Goal: Information Seeking & Learning: Stay updated

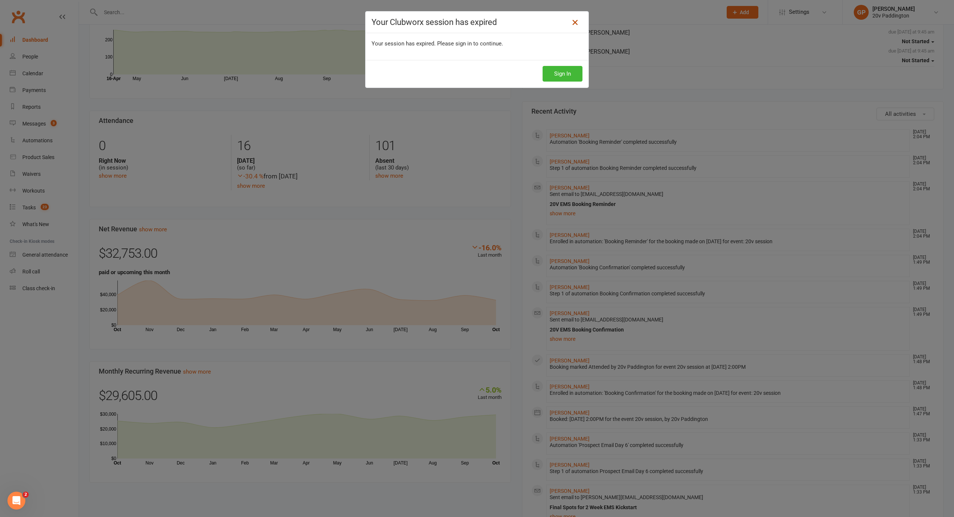
click at [578, 23] on icon at bounding box center [575, 22] width 9 height 9
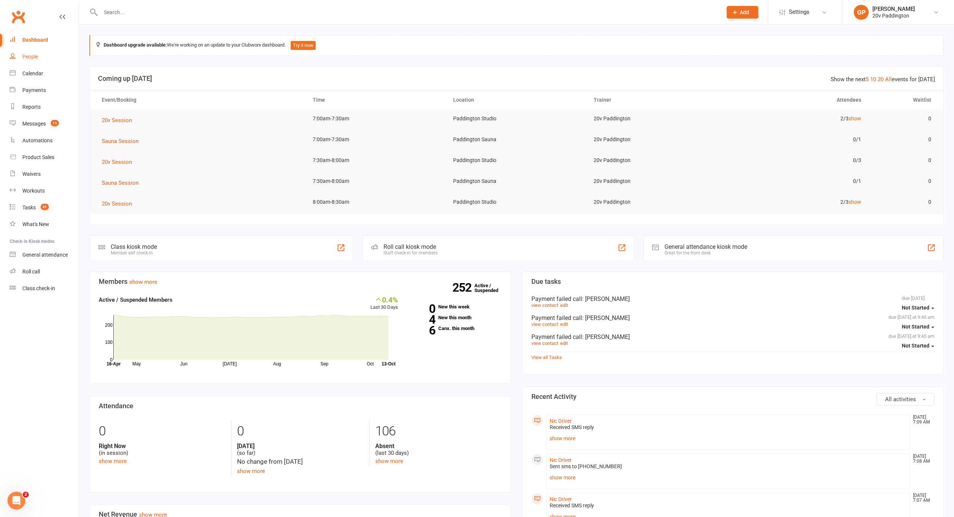
click at [28, 57] on div "People" at bounding box center [30, 57] width 16 height 6
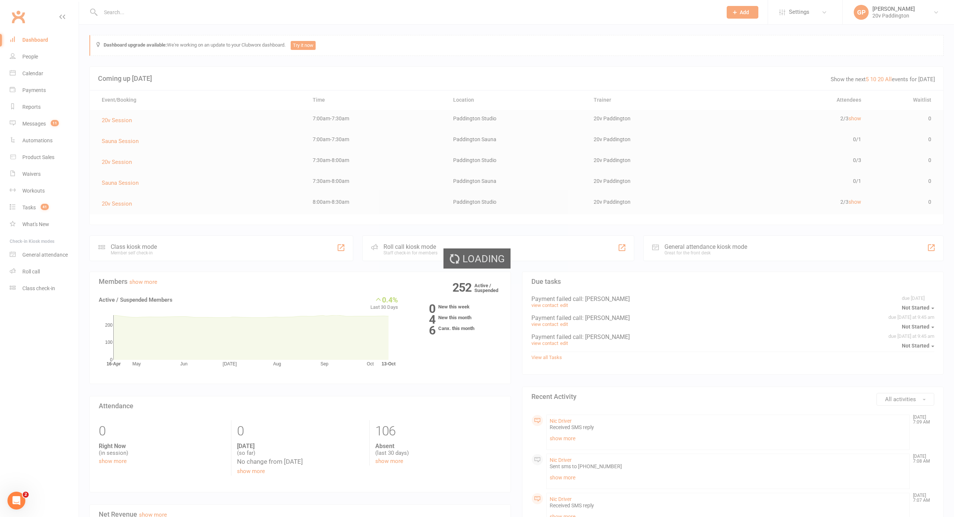
select select "100"
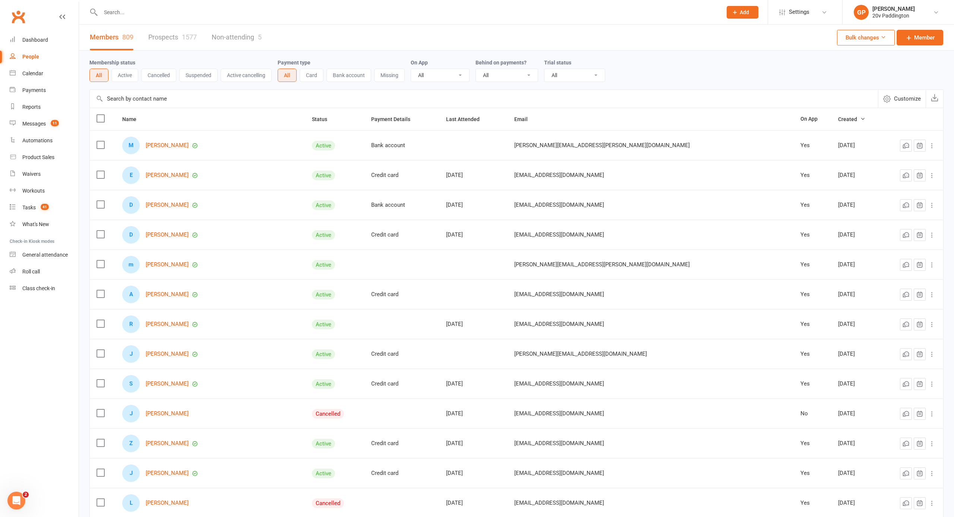
click at [174, 41] on link "Prospects 1577" at bounding box center [172, 38] width 48 height 26
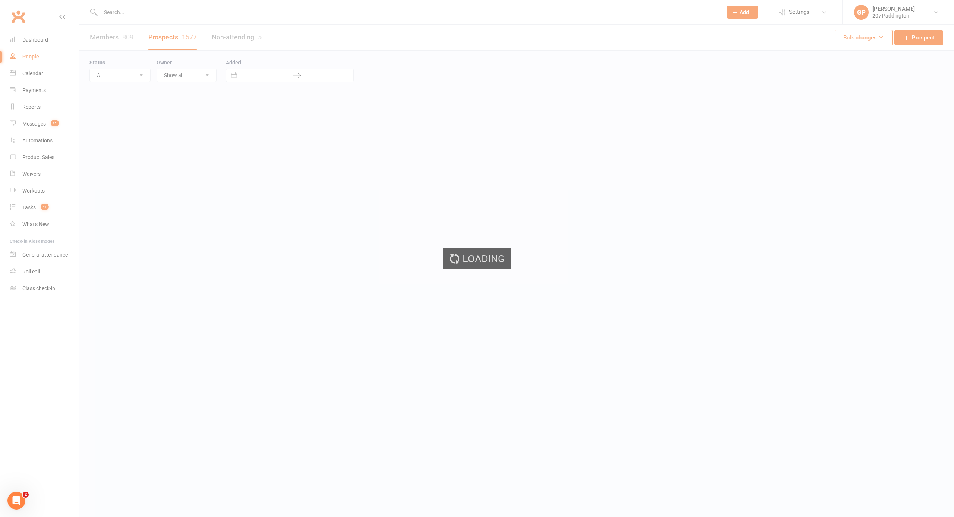
select select "100"
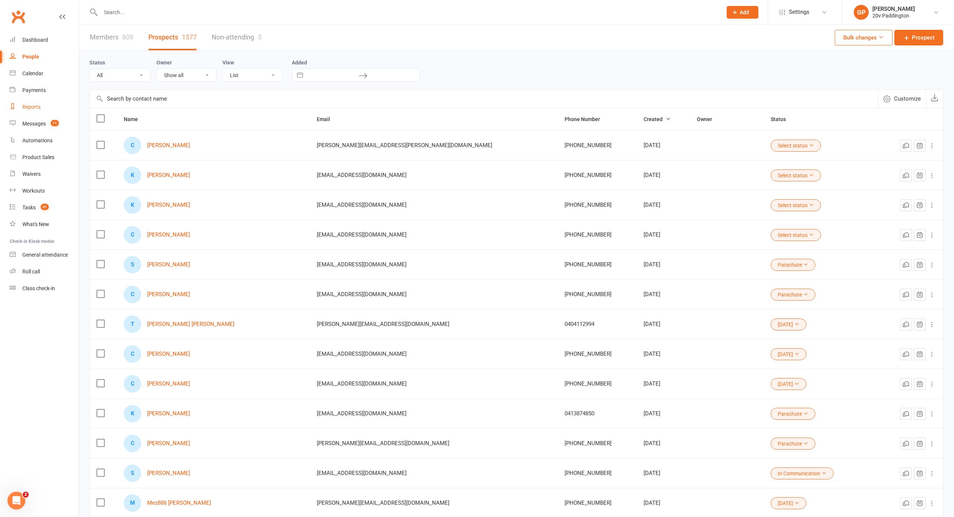
click at [30, 110] on link "Reports" at bounding box center [44, 107] width 69 height 17
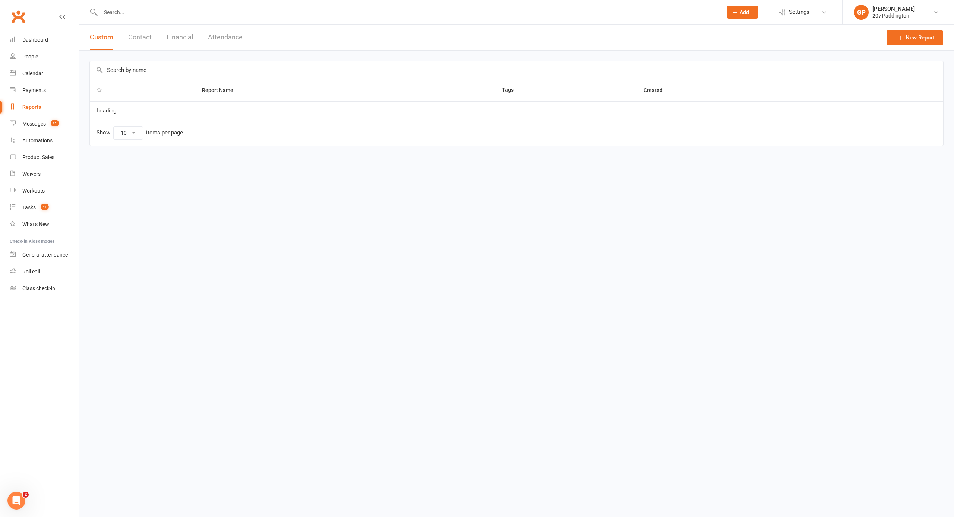
select select "25"
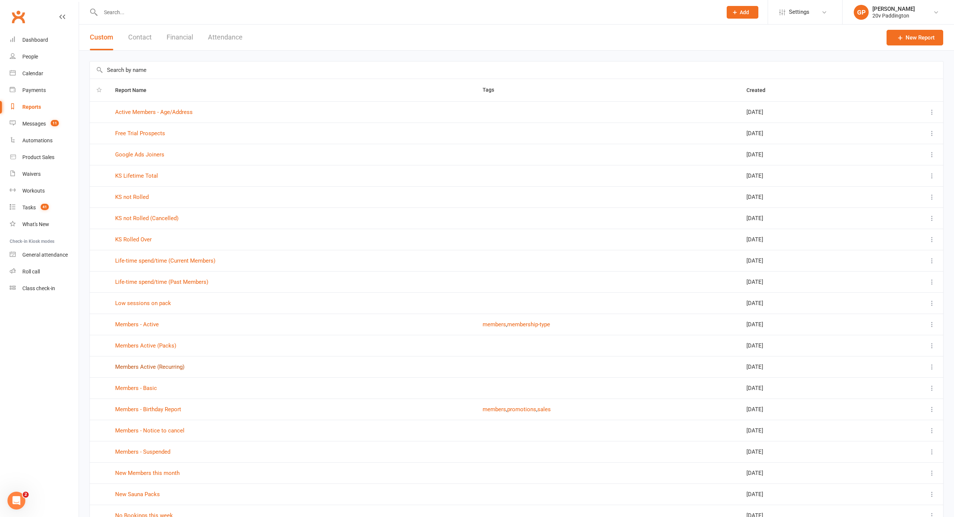
click at [152, 368] on link "Members Active (Recurring)" at bounding box center [149, 367] width 69 height 7
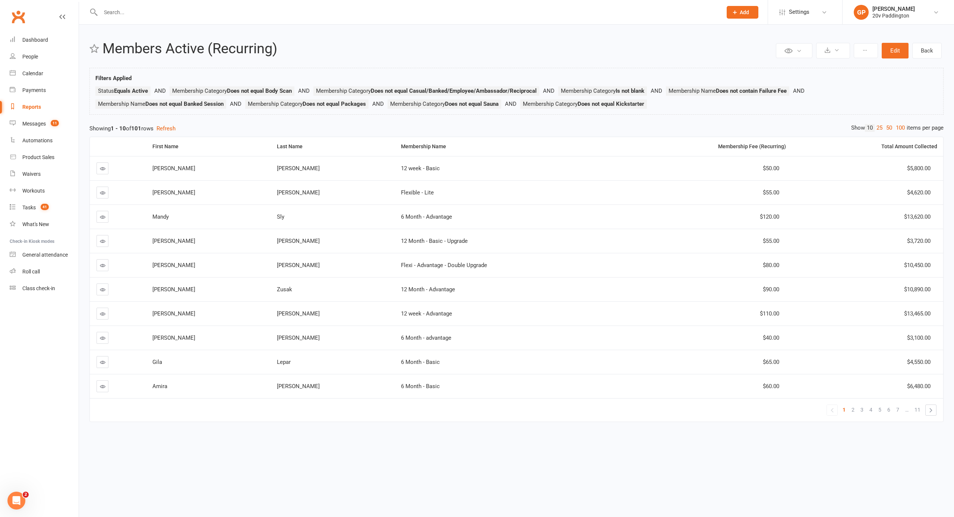
click at [35, 110] on div "Reports" at bounding box center [31, 107] width 19 height 6
select select "25"
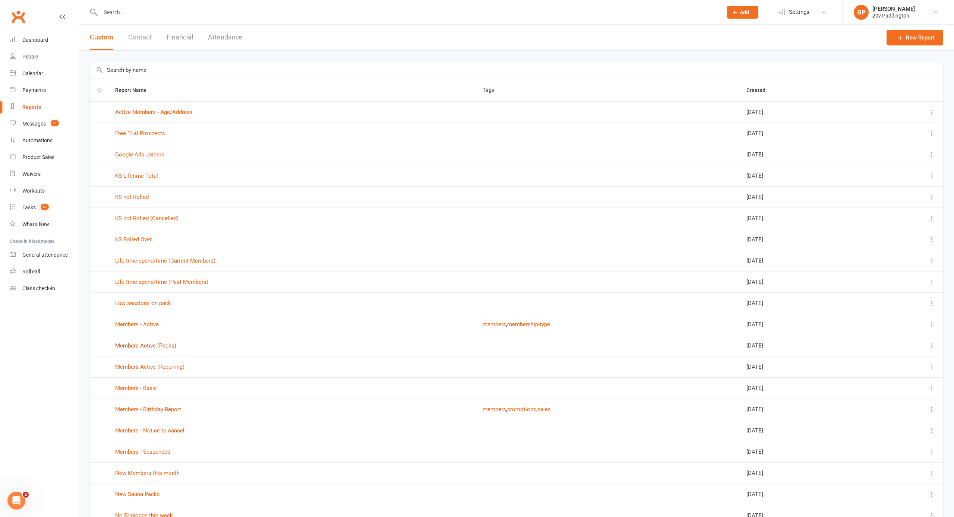
click at [151, 345] on link "Members Active (Packs)" at bounding box center [145, 346] width 61 height 7
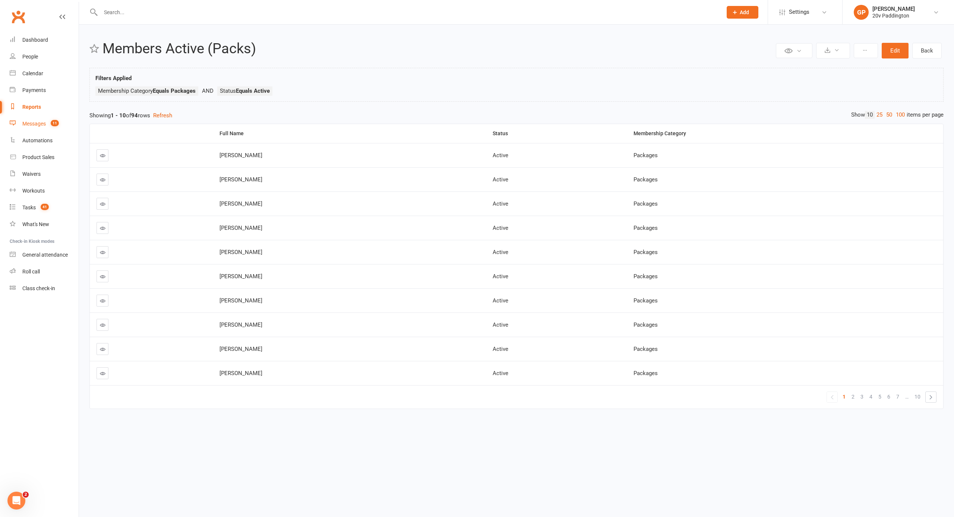
click at [47, 123] on link "Messages 11" at bounding box center [44, 124] width 69 height 17
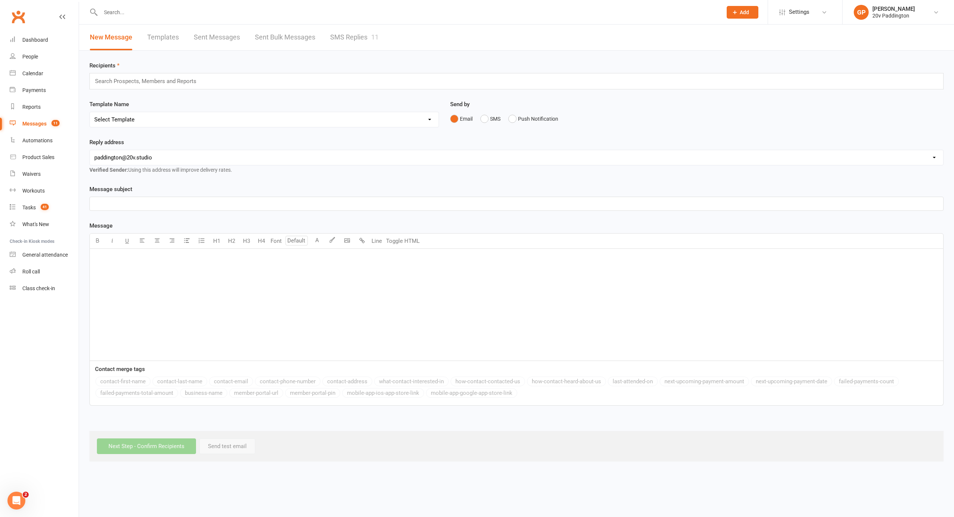
click at [148, 81] on input "text" at bounding box center [149, 81] width 110 height 10
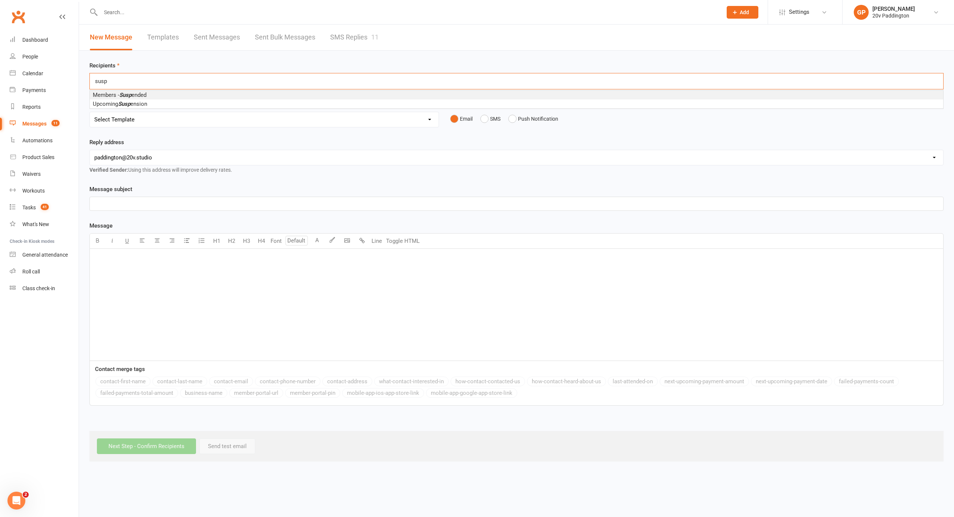
type input "sup"
drag, startPoint x: 148, startPoint y: 81, endPoint x: 141, endPoint y: 92, distance: 12.9
click at [141, 92] on span "Members - Susp ended" at bounding box center [120, 95] width 54 height 7
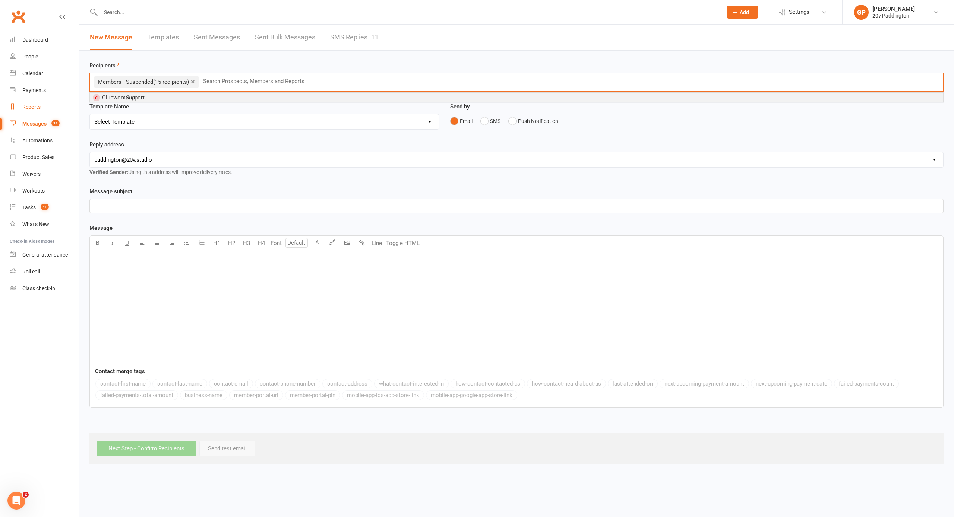
scroll to position [0, 0]
click at [31, 108] on div "Reports" at bounding box center [31, 107] width 18 height 6
select select "25"
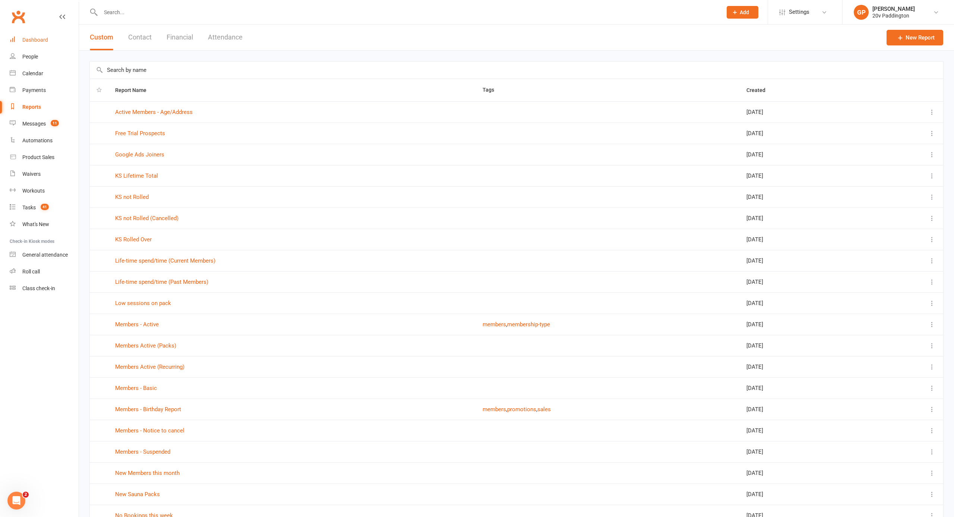
scroll to position [1, 0]
click at [40, 41] on div "Dashboard" at bounding box center [35, 40] width 26 height 6
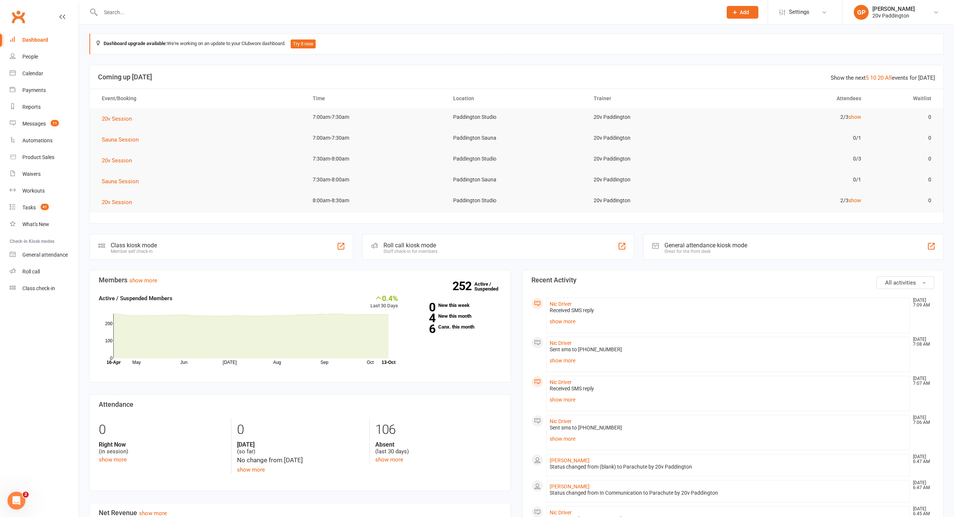
scroll to position [1, 0]
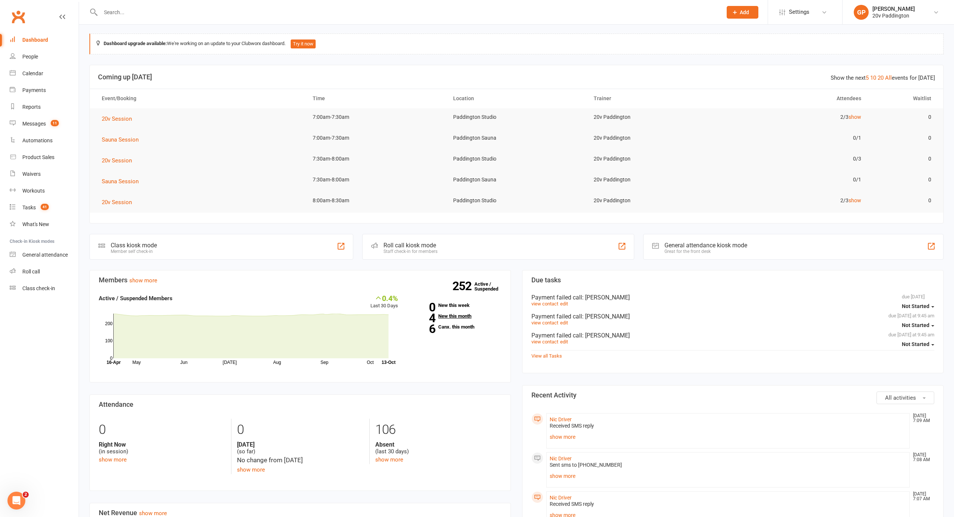
click at [453, 315] on link "4 New this month" at bounding box center [455, 316] width 92 height 5
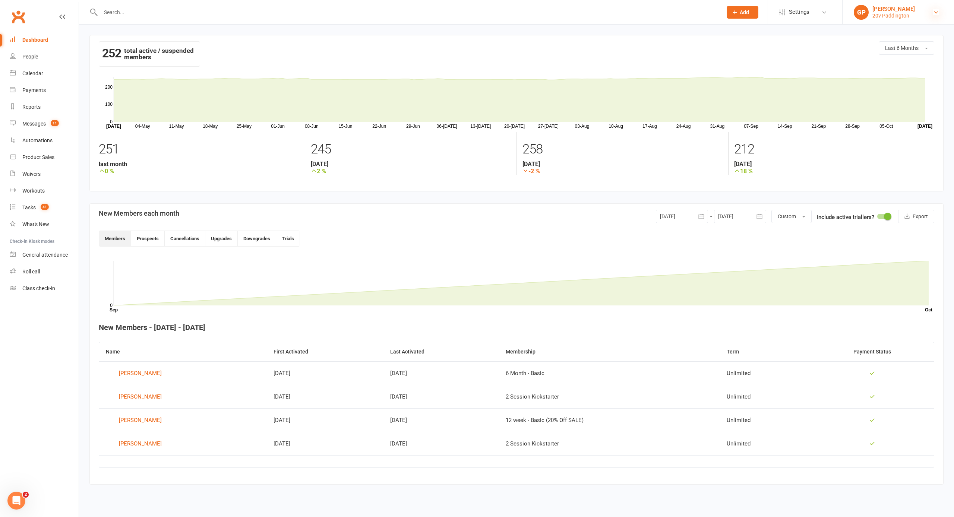
click at [935, 12] on icon at bounding box center [937, 12] width 6 height 6
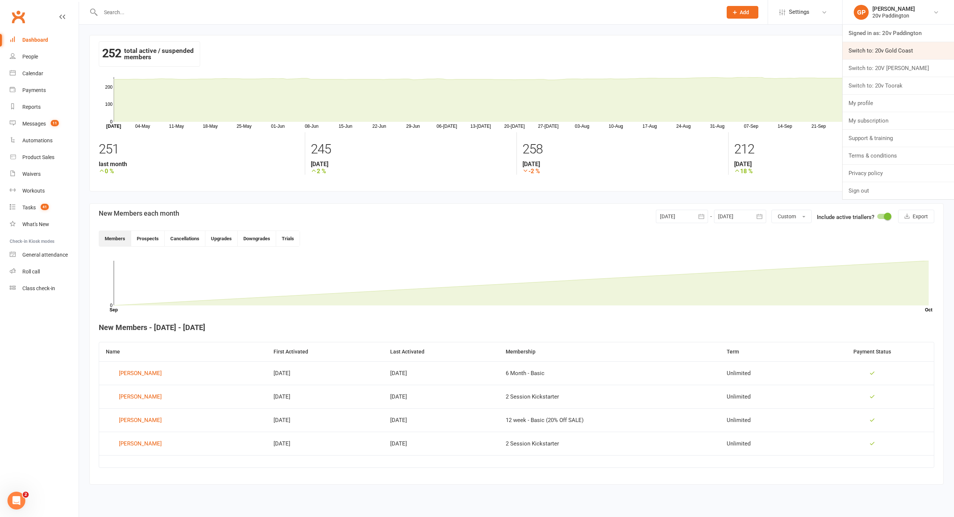
click at [897, 56] on link "Switch to: 20v Gold Coast" at bounding box center [898, 50] width 111 height 17
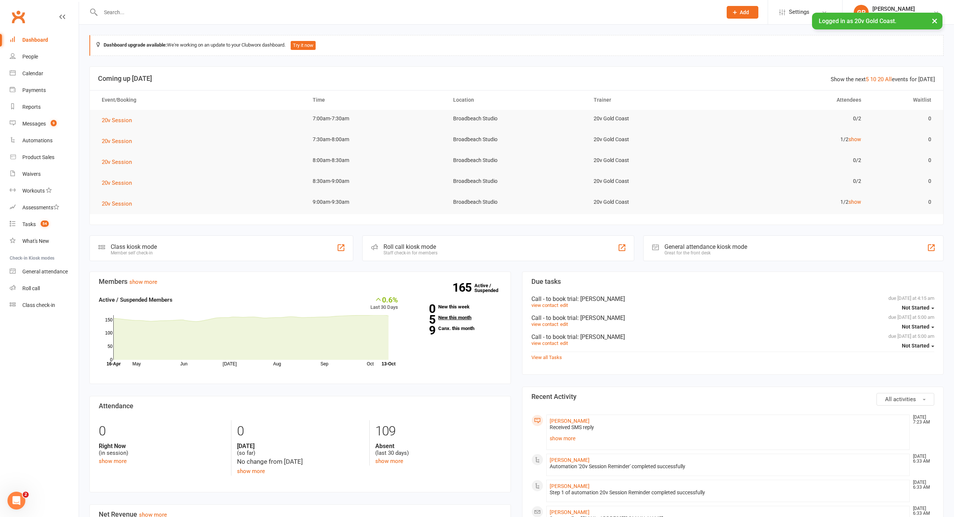
click at [439, 315] on link "5 New this month" at bounding box center [455, 317] width 92 height 5
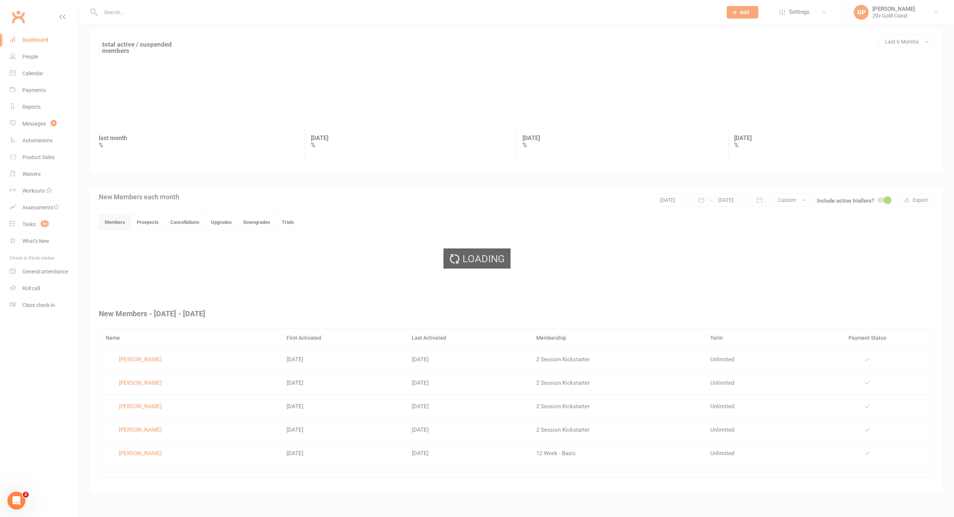
scroll to position [10, 0]
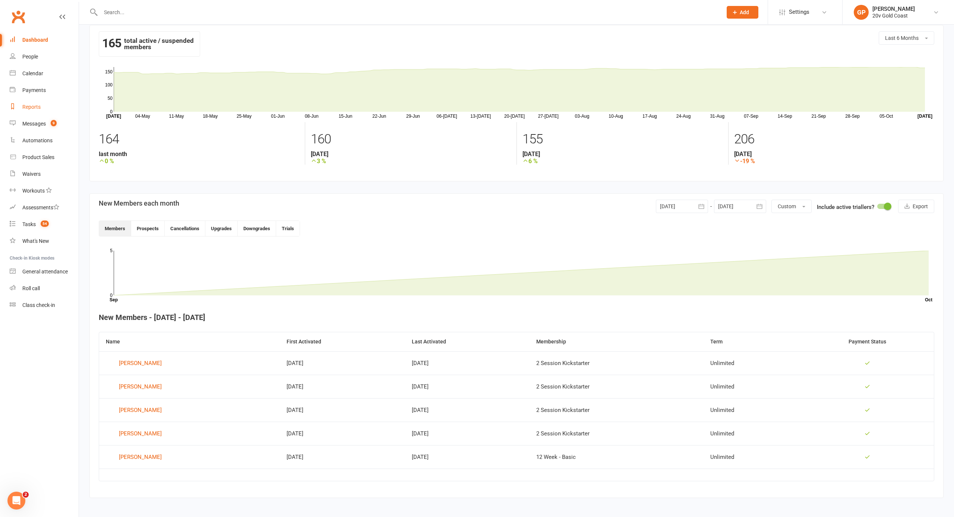
click at [34, 109] on div "Reports" at bounding box center [31, 107] width 18 height 6
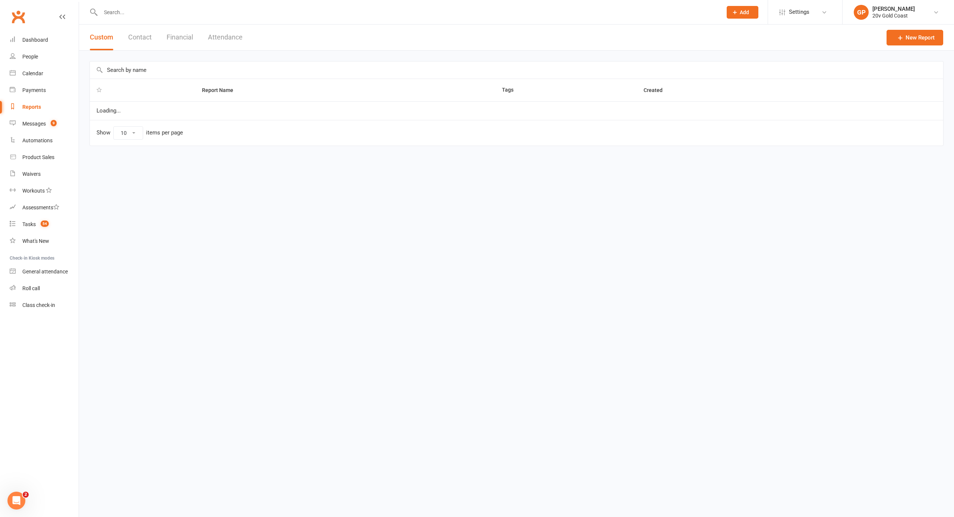
select select "100"
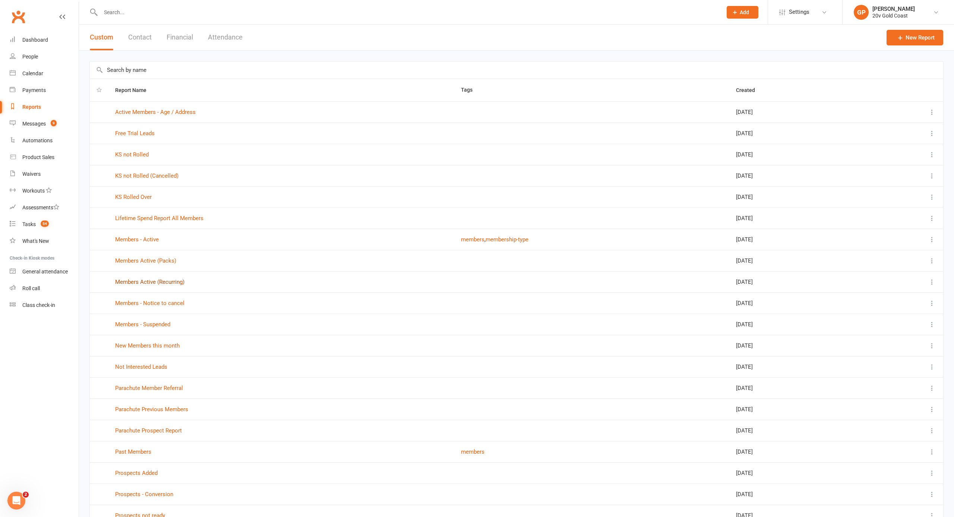
click at [158, 281] on link "Members Active (Recurring)" at bounding box center [149, 282] width 69 height 7
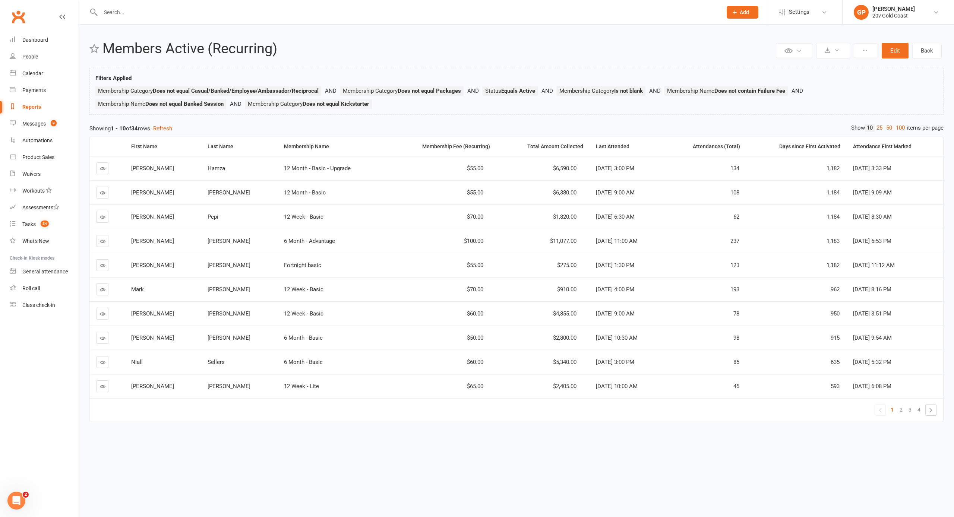
click at [37, 108] on div "Reports" at bounding box center [31, 107] width 19 height 6
select select "100"
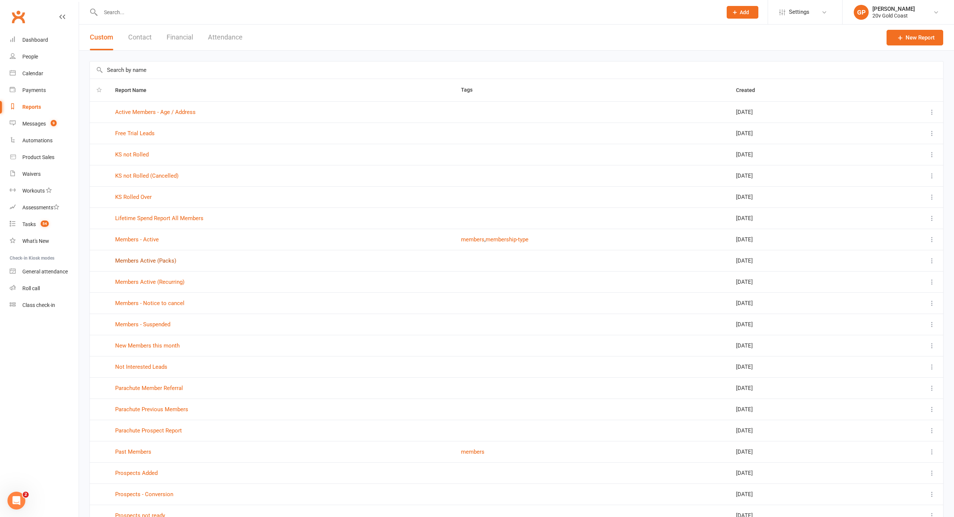
click at [163, 263] on link "Members Active (Packs)" at bounding box center [145, 261] width 61 height 7
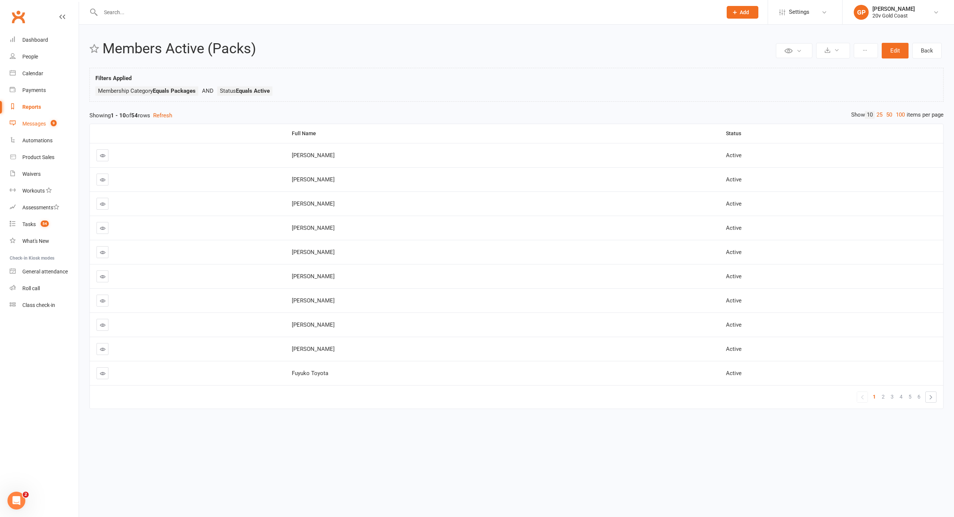
click at [38, 125] on div "Messages" at bounding box center [33, 124] width 23 height 6
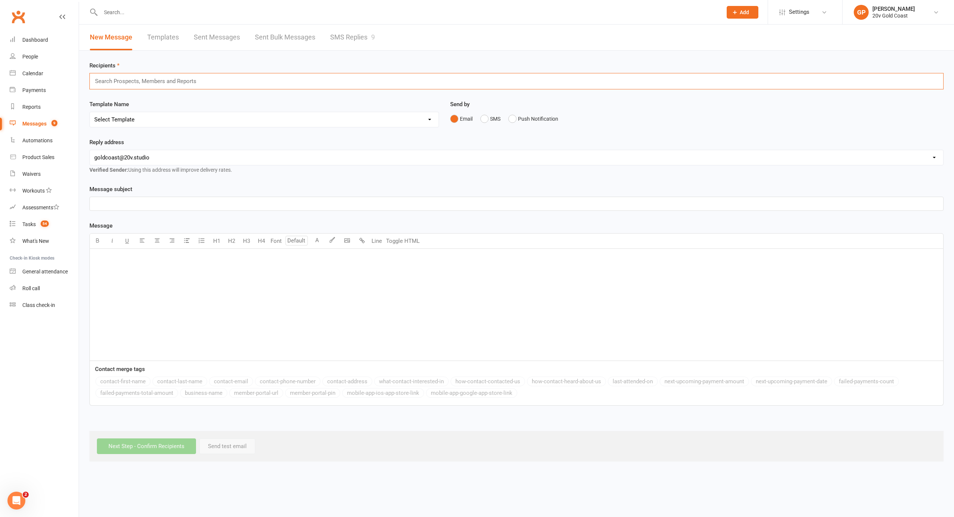
click at [140, 84] on input "text" at bounding box center [149, 81] width 110 height 10
type input "susp"
click at [152, 84] on link "×" at bounding box center [154, 82] width 4 height 12
type input "sup"
drag, startPoint x: 145, startPoint y: 84, endPoint x: 135, endPoint y: 93, distance: 14.0
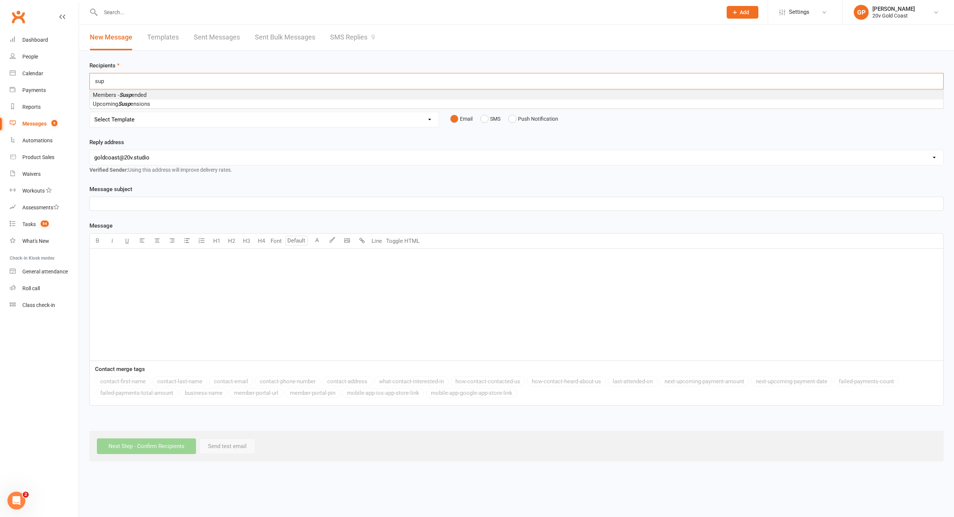
click at [135, 93] on span "Members - Susp ended" at bounding box center [120, 95] width 54 height 7
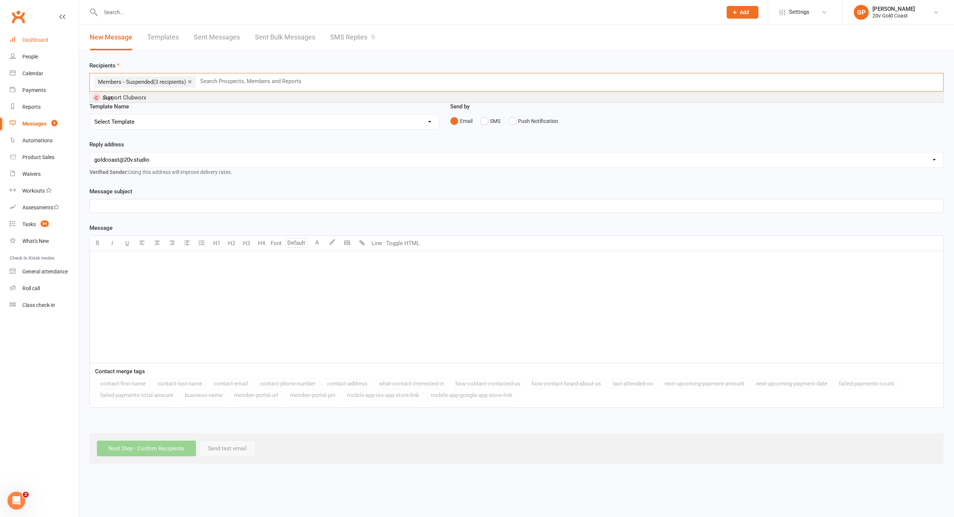
click at [54, 36] on link "Dashboard" at bounding box center [44, 40] width 69 height 17
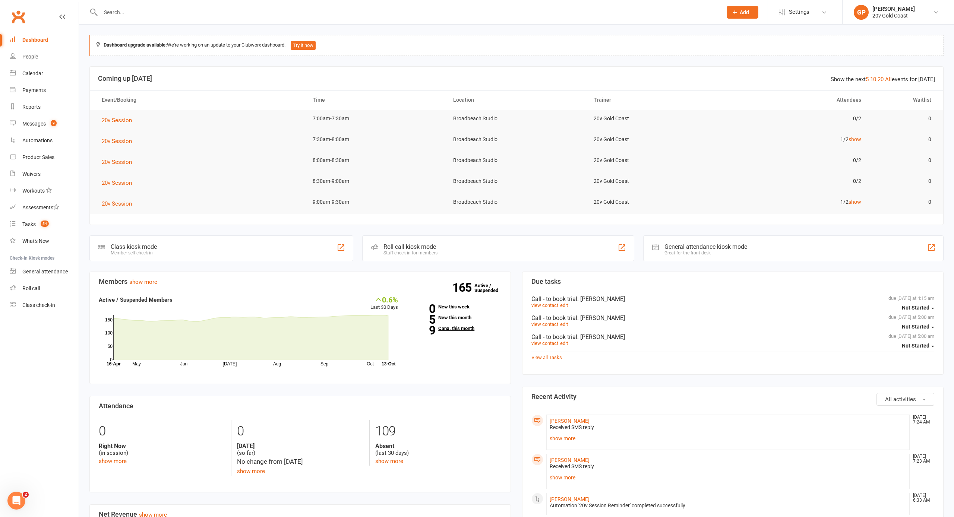
click at [446, 329] on link "9 Canx. this month" at bounding box center [455, 328] width 92 height 5
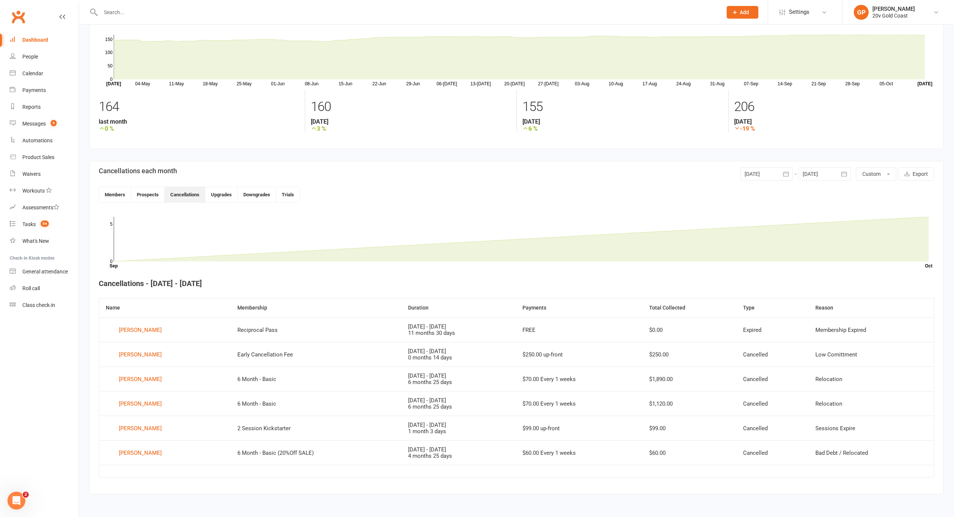
scroll to position [46, 0]
click at [34, 60] on link "People" at bounding box center [44, 56] width 69 height 17
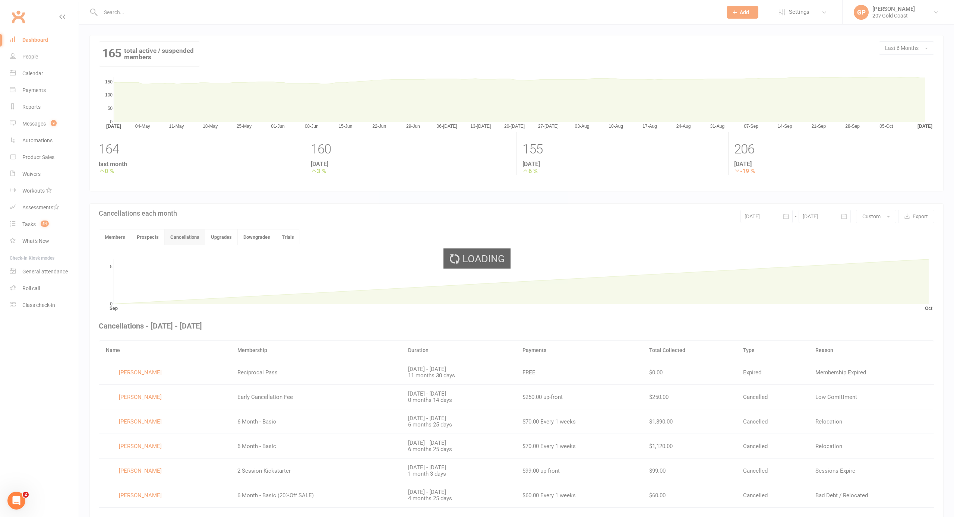
select select "100"
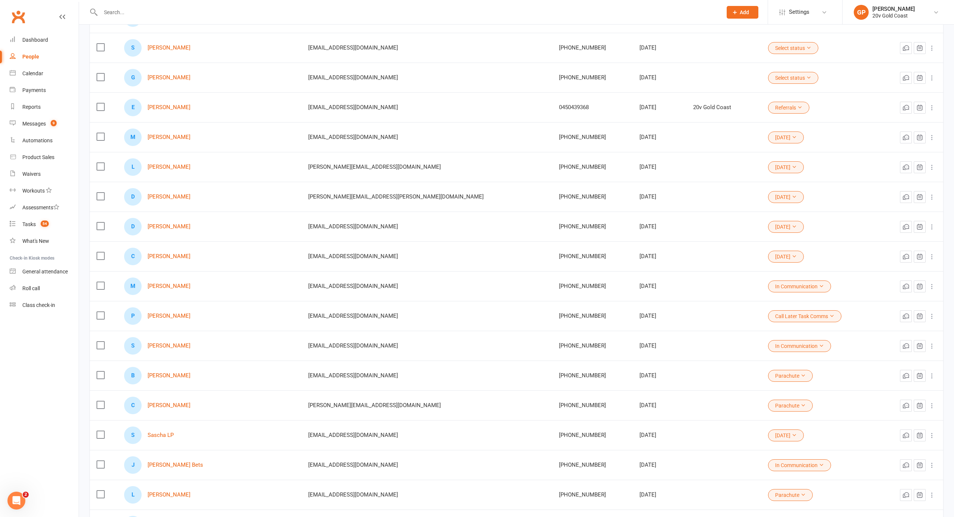
scroll to position [186, 0]
click at [939, 12] on icon at bounding box center [937, 12] width 6 height 6
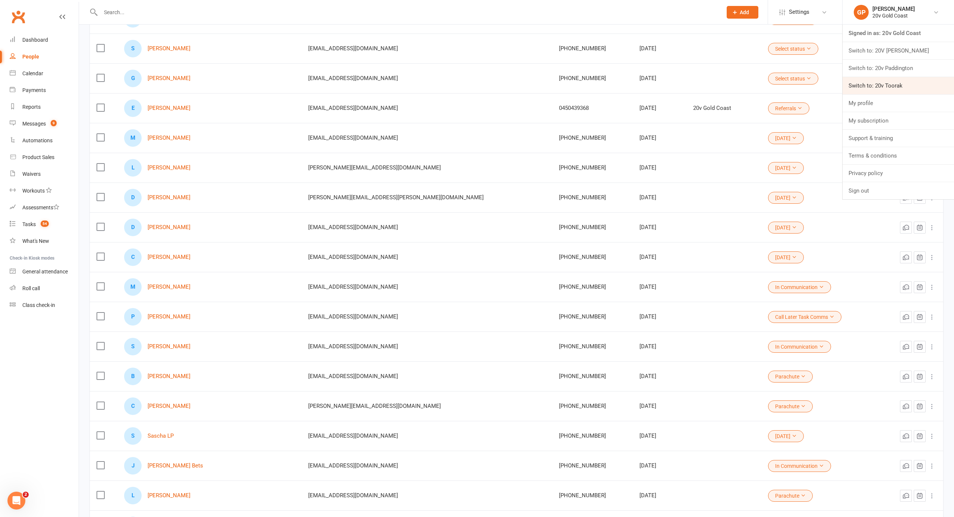
click at [884, 83] on link "Switch to: 20v Toorak" at bounding box center [898, 85] width 111 height 17
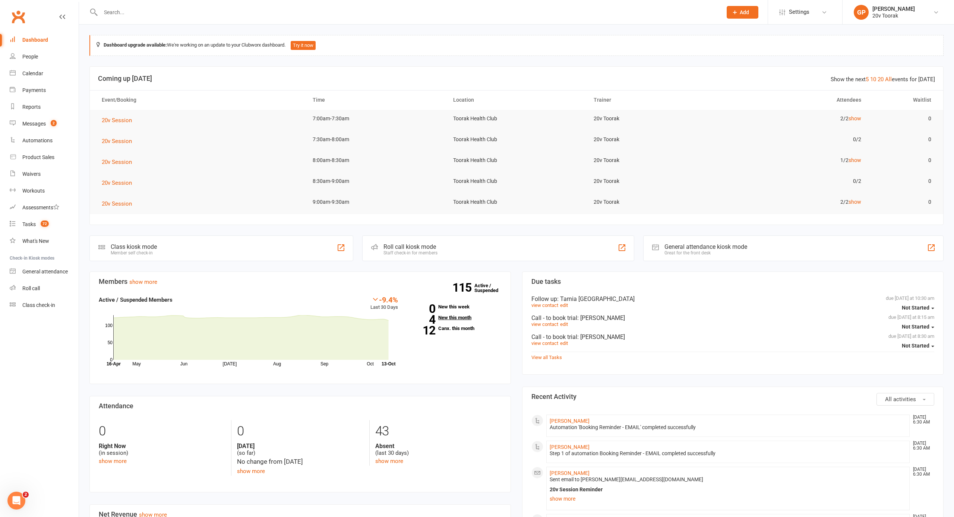
click at [456, 318] on link "4 New this month" at bounding box center [455, 317] width 92 height 5
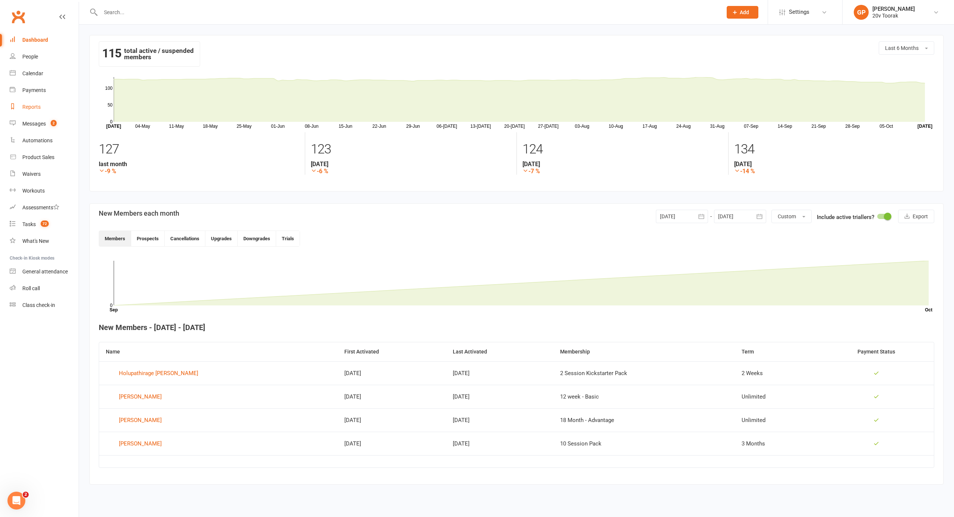
click at [28, 106] on div "Reports" at bounding box center [31, 107] width 18 height 6
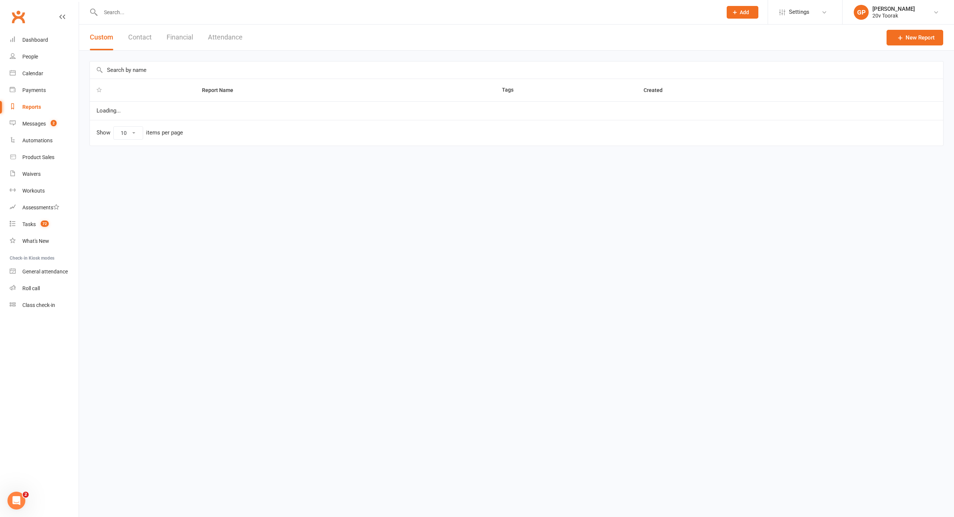
select select "100"
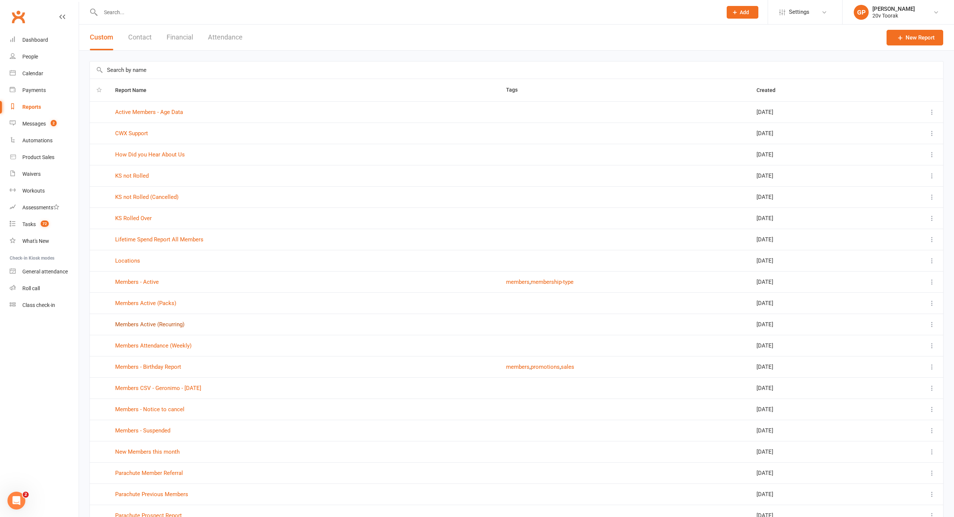
click at [141, 322] on link "Members Active (Recurring)" at bounding box center [149, 324] width 69 height 7
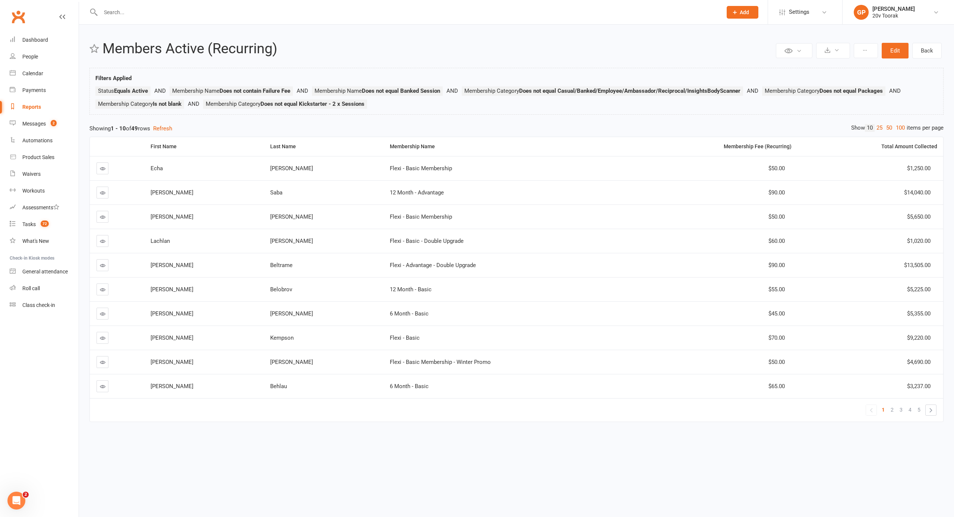
click at [32, 107] on div "Reports" at bounding box center [31, 107] width 19 height 6
select select "100"
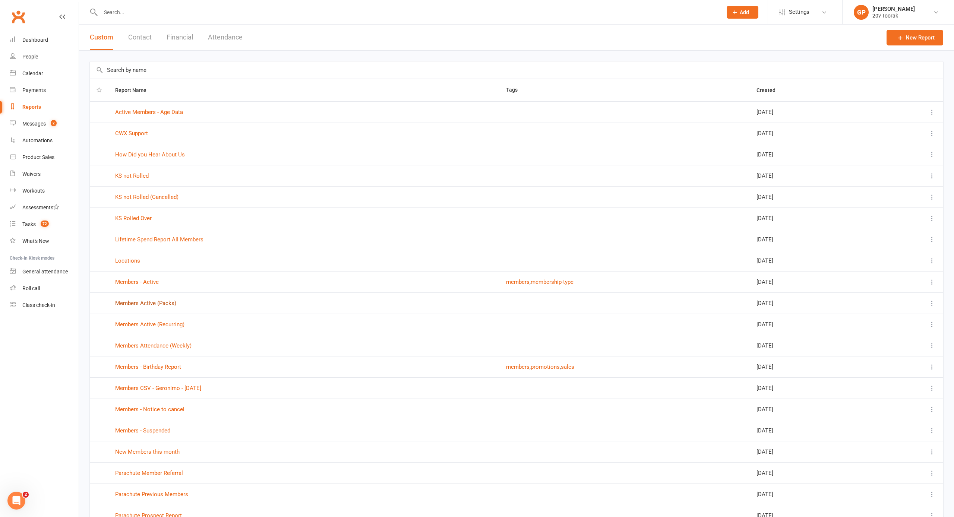
click at [166, 305] on link "Members Active (Packs)" at bounding box center [145, 303] width 61 height 7
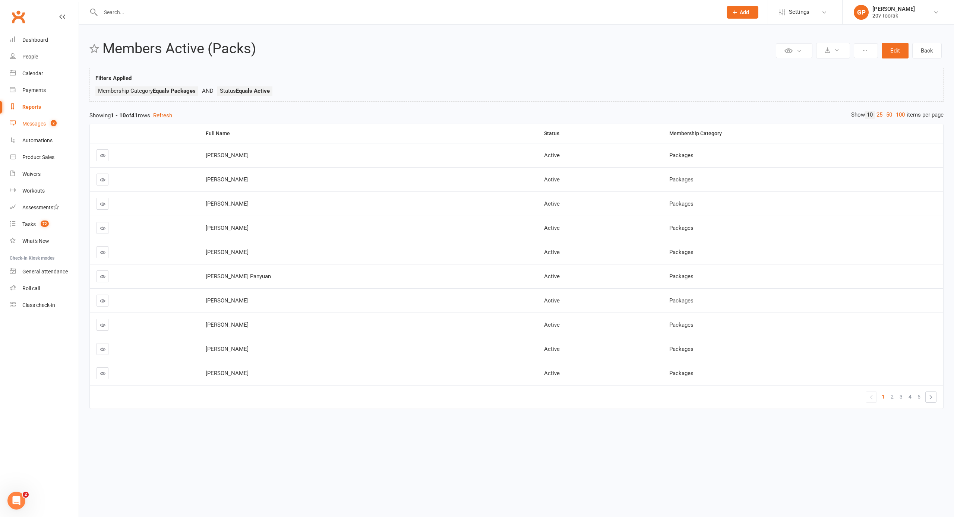
click at [38, 124] on div "Messages" at bounding box center [33, 124] width 23 height 6
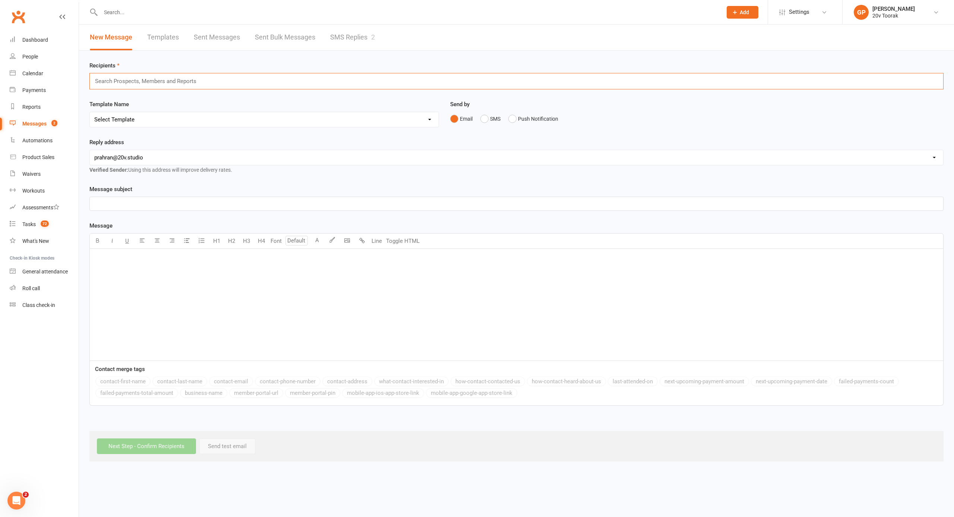
click at [148, 80] on input "text" at bounding box center [149, 81] width 110 height 10
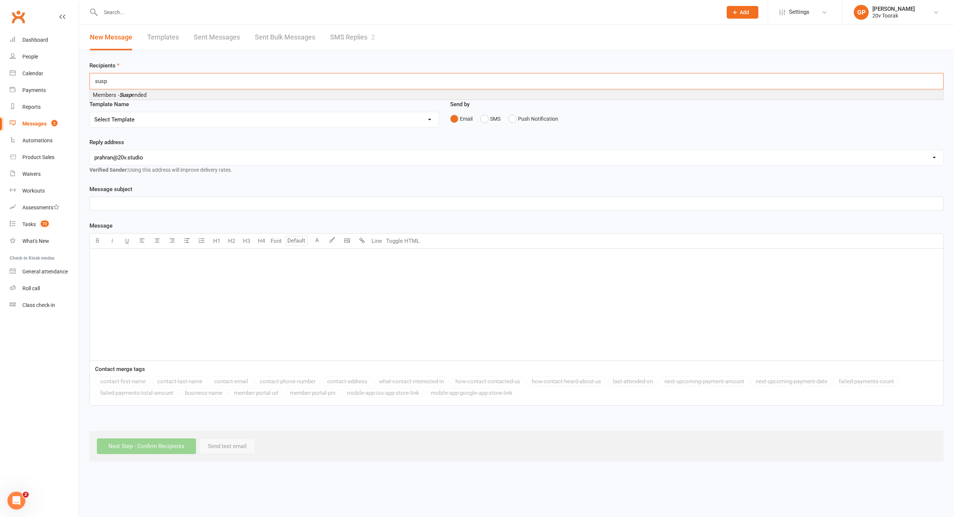
type input "sup"
drag, startPoint x: 148, startPoint y: 80, endPoint x: 129, endPoint y: 94, distance: 23.9
click at [129, 94] on em "Susp" at bounding box center [125, 95] width 12 height 7
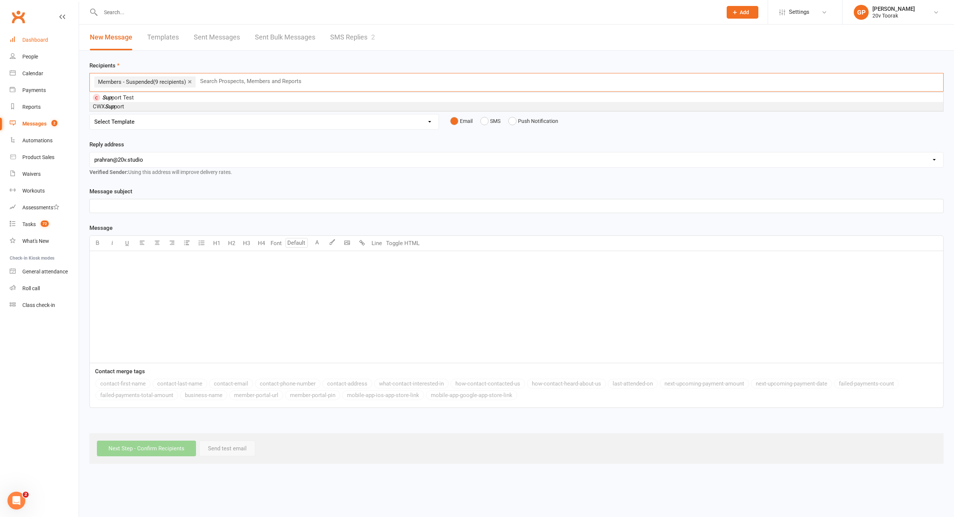
click at [42, 41] on div "Dashboard" at bounding box center [35, 40] width 26 height 6
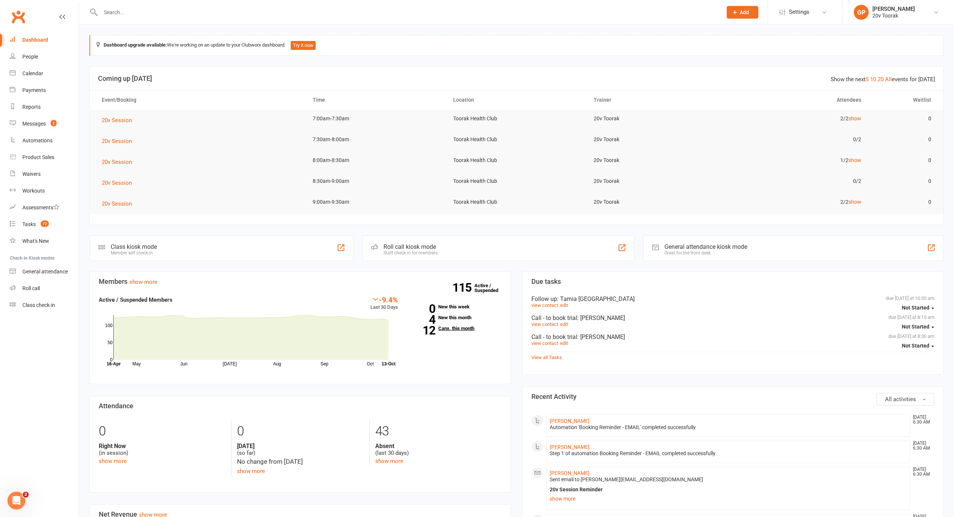
click at [439, 328] on link "12 Canx. this month" at bounding box center [455, 328] width 92 height 5
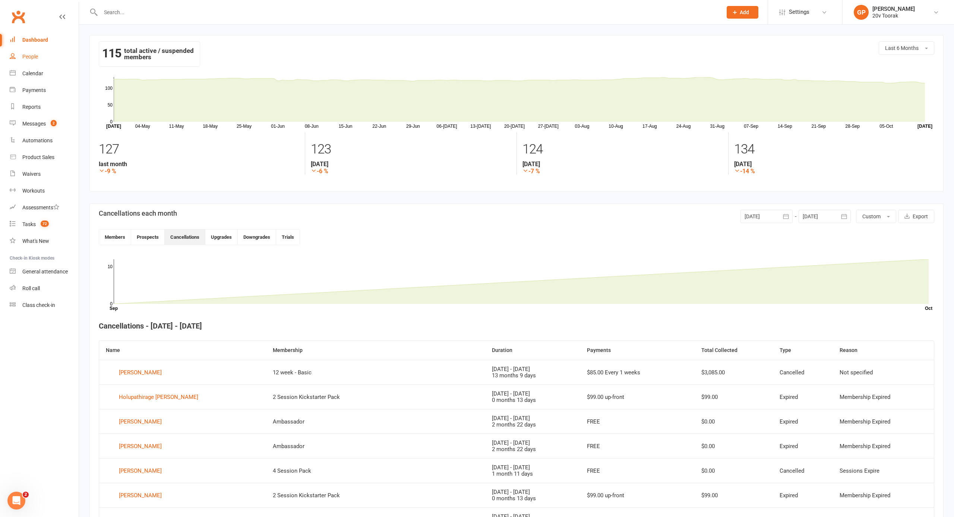
click at [29, 60] on link "People" at bounding box center [44, 56] width 69 height 17
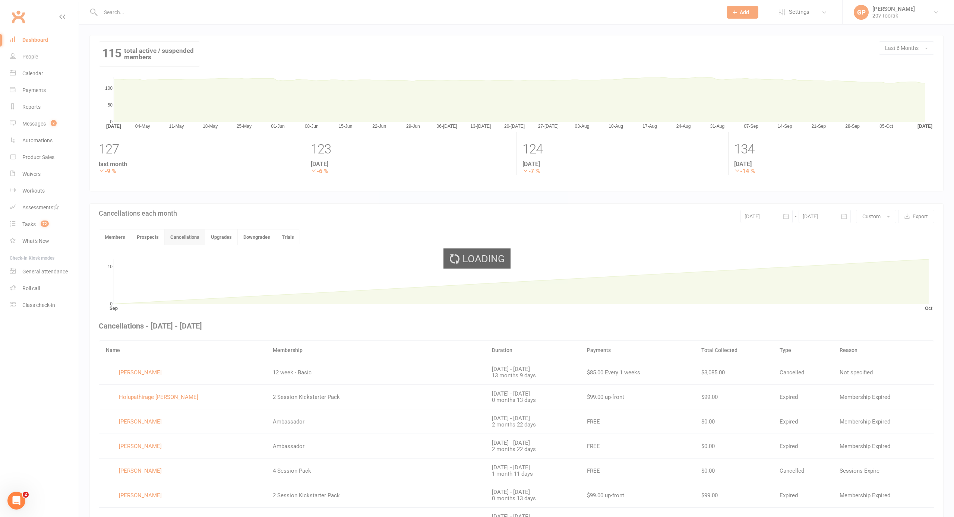
select select "100"
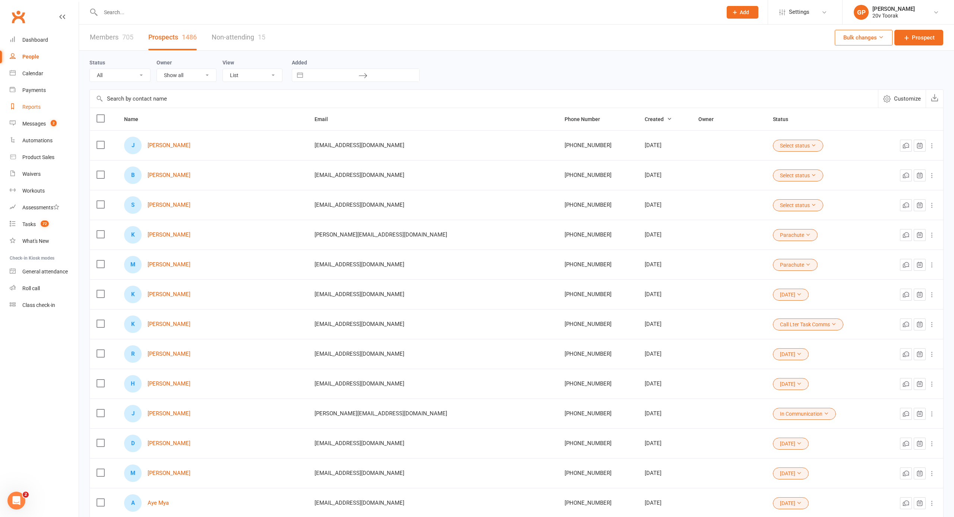
click at [32, 105] on div "Reports" at bounding box center [31, 107] width 18 height 6
select select "100"
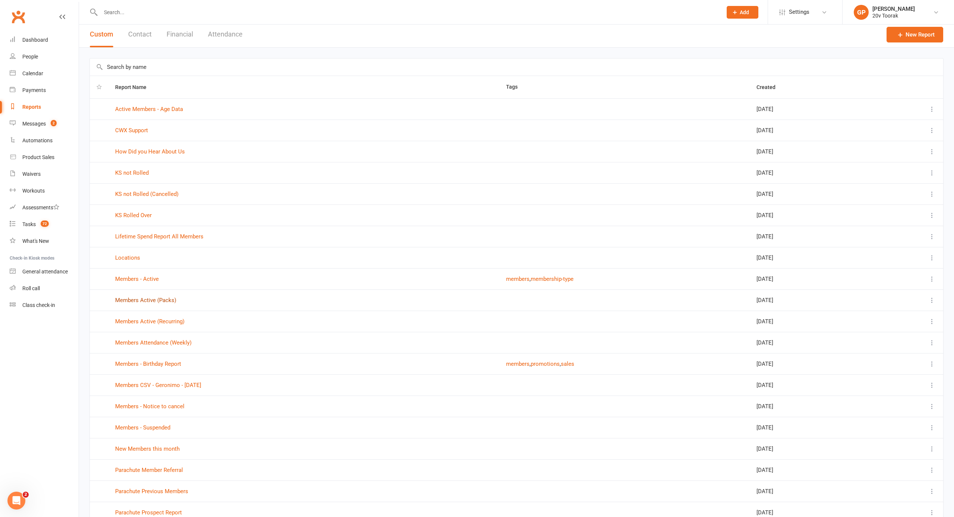
scroll to position [3, 0]
click at [155, 322] on link "Members Active (Recurring)" at bounding box center [149, 320] width 69 height 7
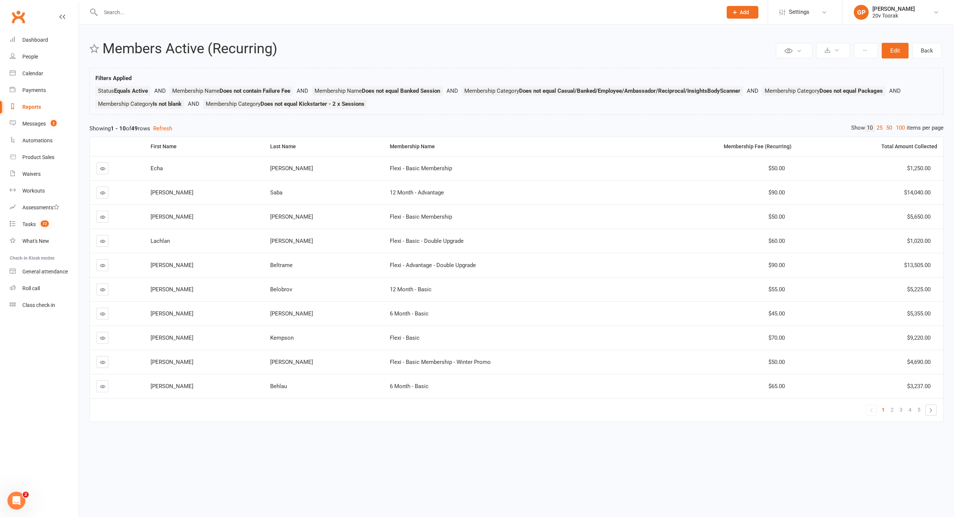
scroll to position [0, 0]
click at [33, 56] on div "People" at bounding box center [30, 57] width 16 height 6
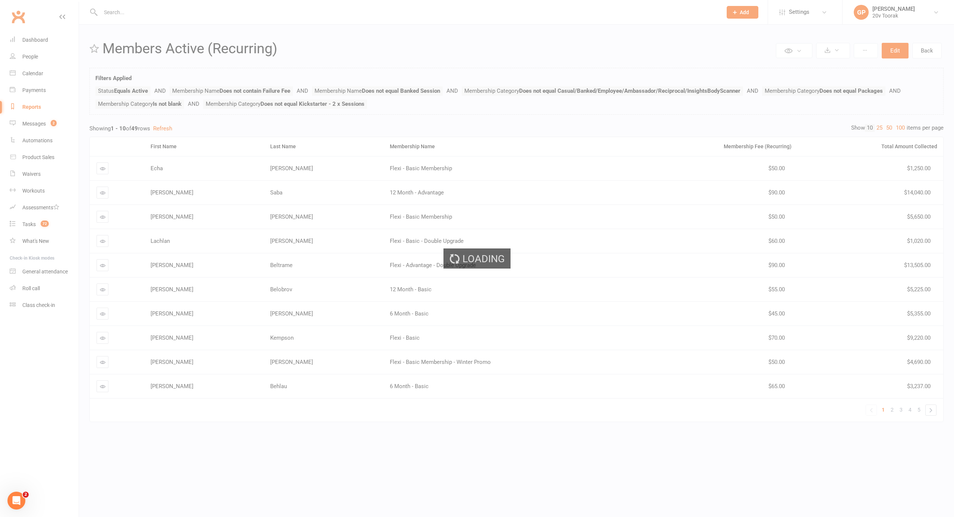
scroll to position [0, 0]
select select "100"
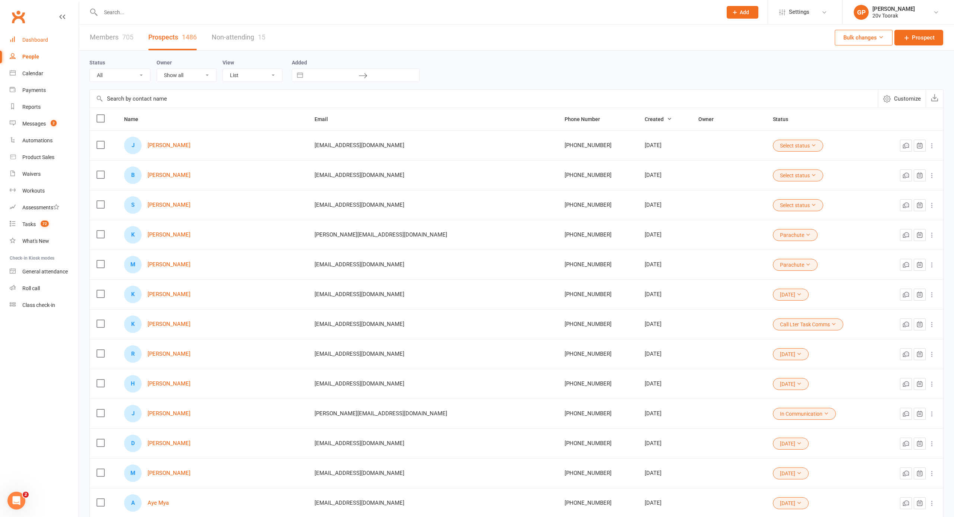
click at [43, 41] on div "Dashboard" at bounding box center [35, 40] width 26 height 6
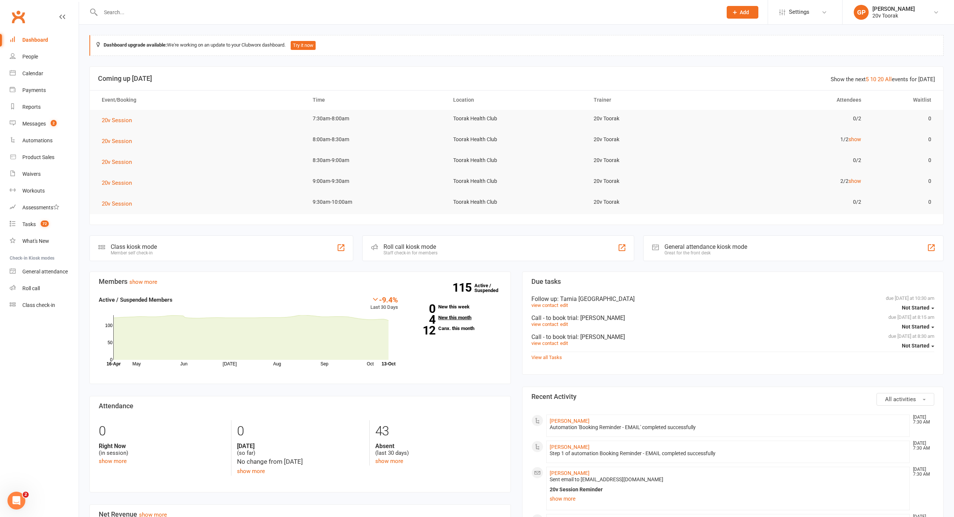
click at [455, 317] on link "4 New this month" at bounding box center [455, 317] width 92 height 5
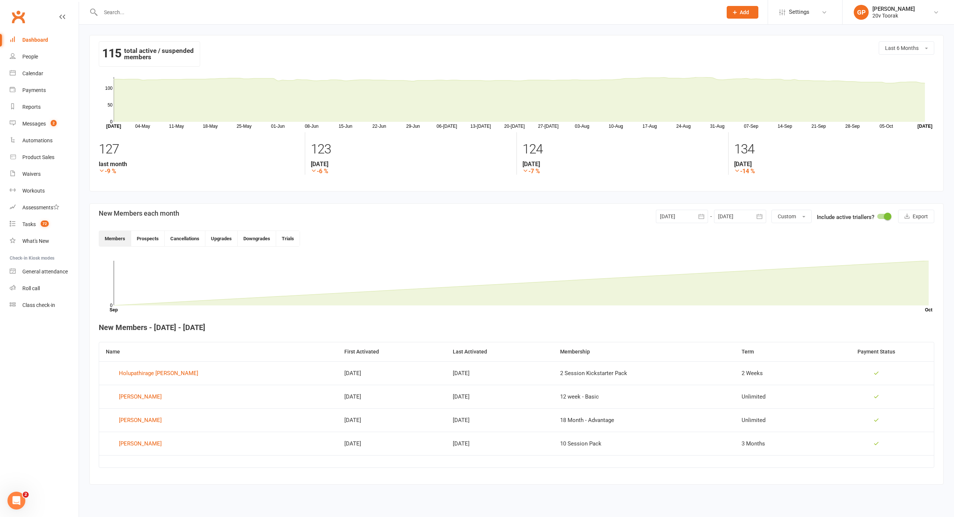
click at [47, 41] on div "Dashboard" at bounding box center [35, 40] width 26 height 6
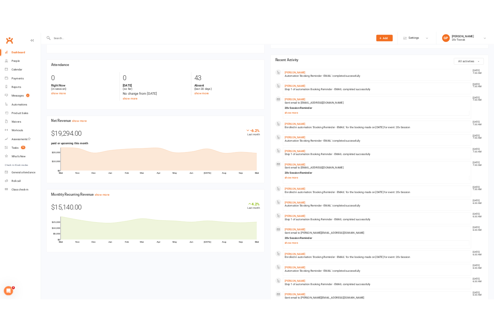
scroll to position [340, 0]
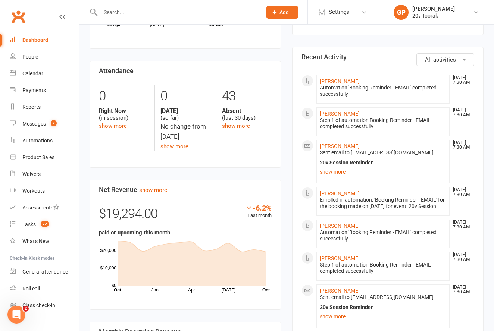
click at [4, 123] on li "Messages 2" at bounding box center [39, 124] width 79 height 17
